Goal: Information Seeking & Learning: Learn about a topic

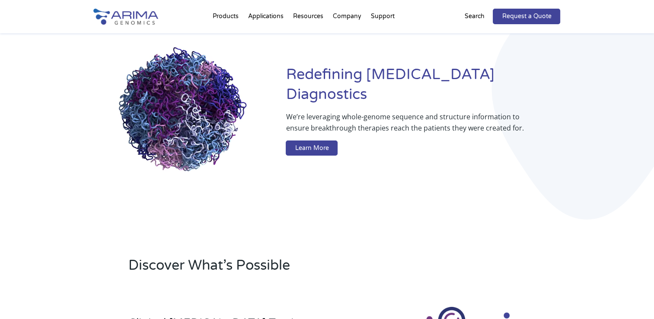
scroll to position [71, 0]
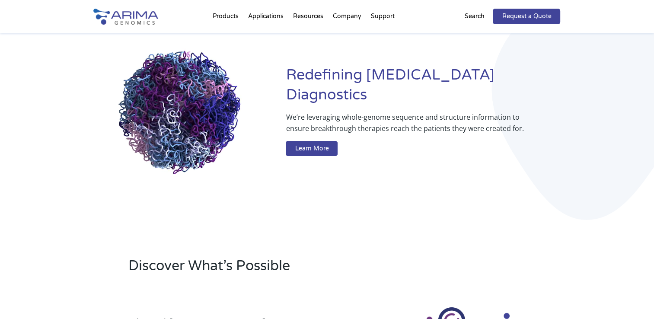
click at [341, 80] on h1 "Redefining Cancer Diagnostics" at bounding box center [423, 88] width 274 height 46
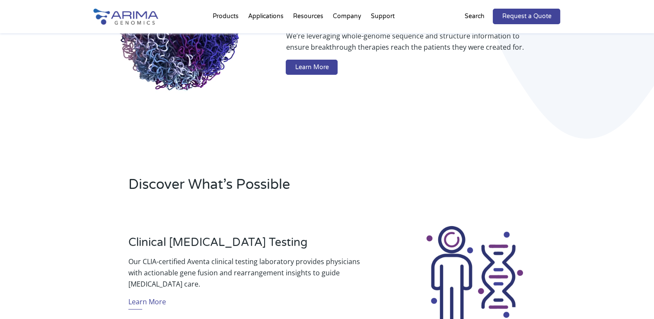
scroll to position [163, 0]
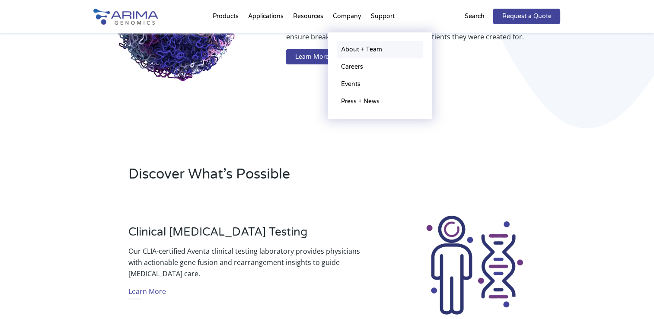
click at [346, 49] on link "About + Team" at bounding box center [380, 49] width 86 height 17
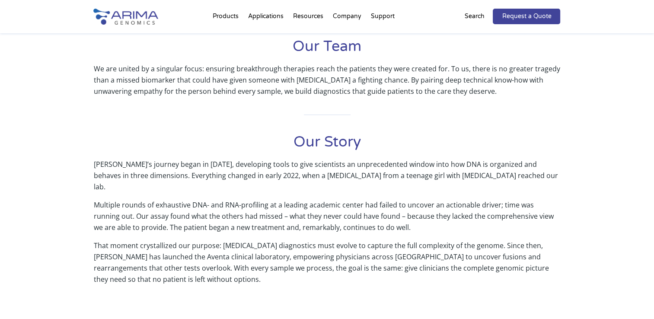
scroll to position [303, 0]
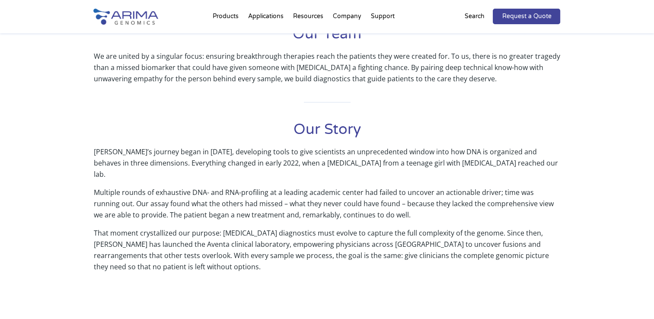
click at [383, 187] on p "Multiple rounds of exhaustive DNA- and RNA-profiling at a leading academic cent…" at bounding box center [327, 207] width 467 height 41
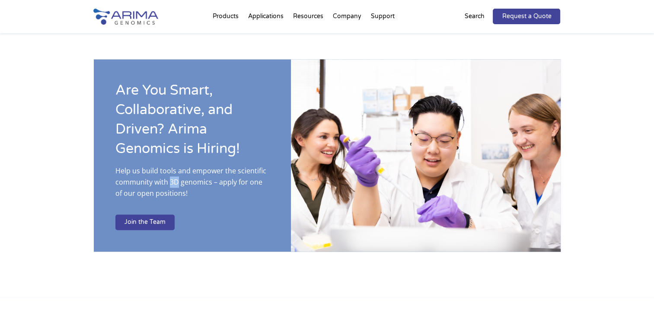
click at [502, 113] on img at bounding box center [426, 155] width 270 height 192
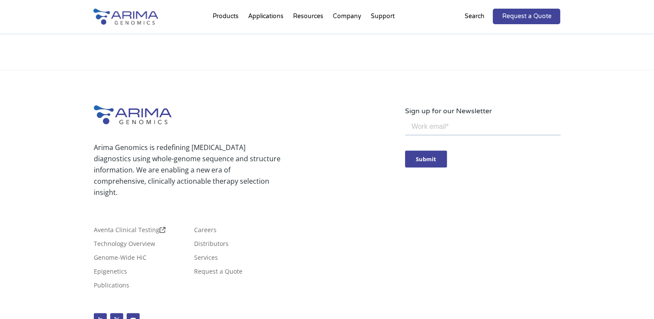
scroll to position [1565, 0]
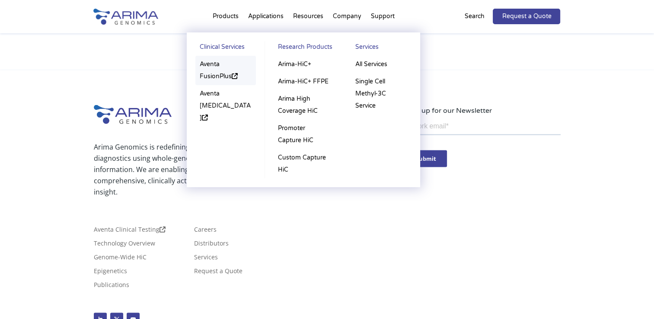
click at [224, 58] on link "Aventa FusionPlus" at bounding box center [225, 70] width 61 height 29
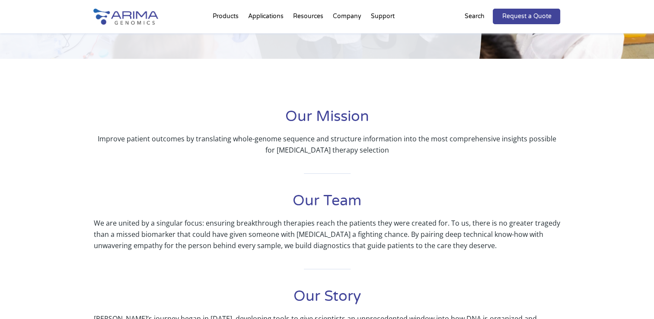
scroll to position [135, 0]
